Goal: Transaction & Acquisition: Purchase product/service

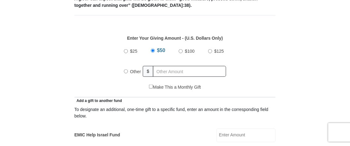
scroll to position [264, 0]
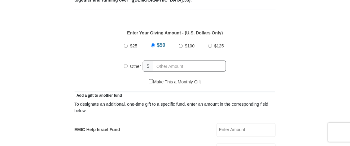
click at [124, 66] on input "Other" at bounding box center [126, 66] width 4 height 4
radio input "true"
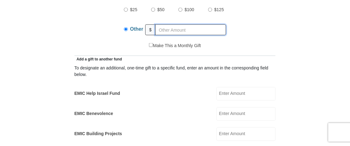
scroll to position [299, 0]
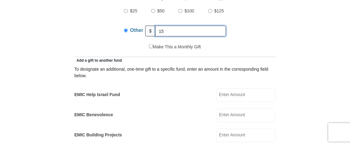
type input "15.00"
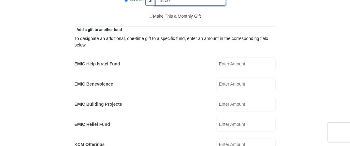
scroll to position [330, 0]
click at [216, 63] on input "EMIC Help Israel Fund" at bounding box center [245, 64] width 59 height 14
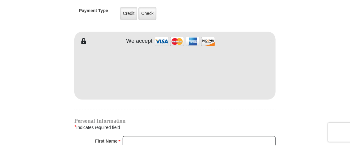
scroll to position [508, 0]
type input "5.00"
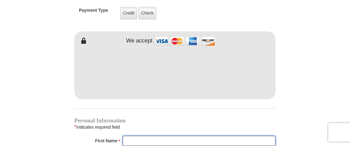
type input "[PERSON_NAME]"
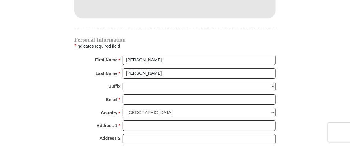
scroll to position [590, 0]
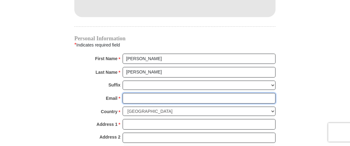
click at [190, 96] on input "Email *" at bounding box center [199, 98] width 153 height 11
type input "[EMAIL_ADDRESS][DOMAIN_NAME]"
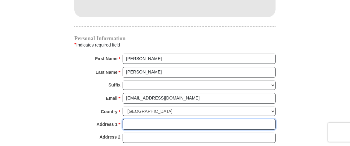
type input "[STREET_ADDRESS]"
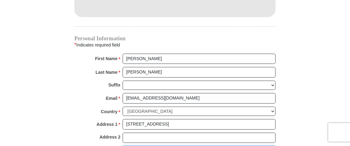
type input "[GEOGRAPHIC_DATA]"
select select "NY"
type input "10598-3427"
type input "9142153863"
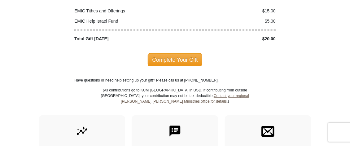
scroll to position [813, 0]
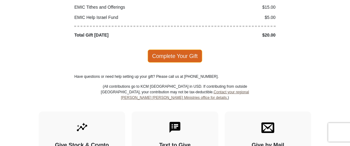
click at [181, 50] on span "Complete Your Gift" at bounding box center [175, 56] width 55 height 13
